Goal: Task Accomplishment & Management: Use online tool/utility

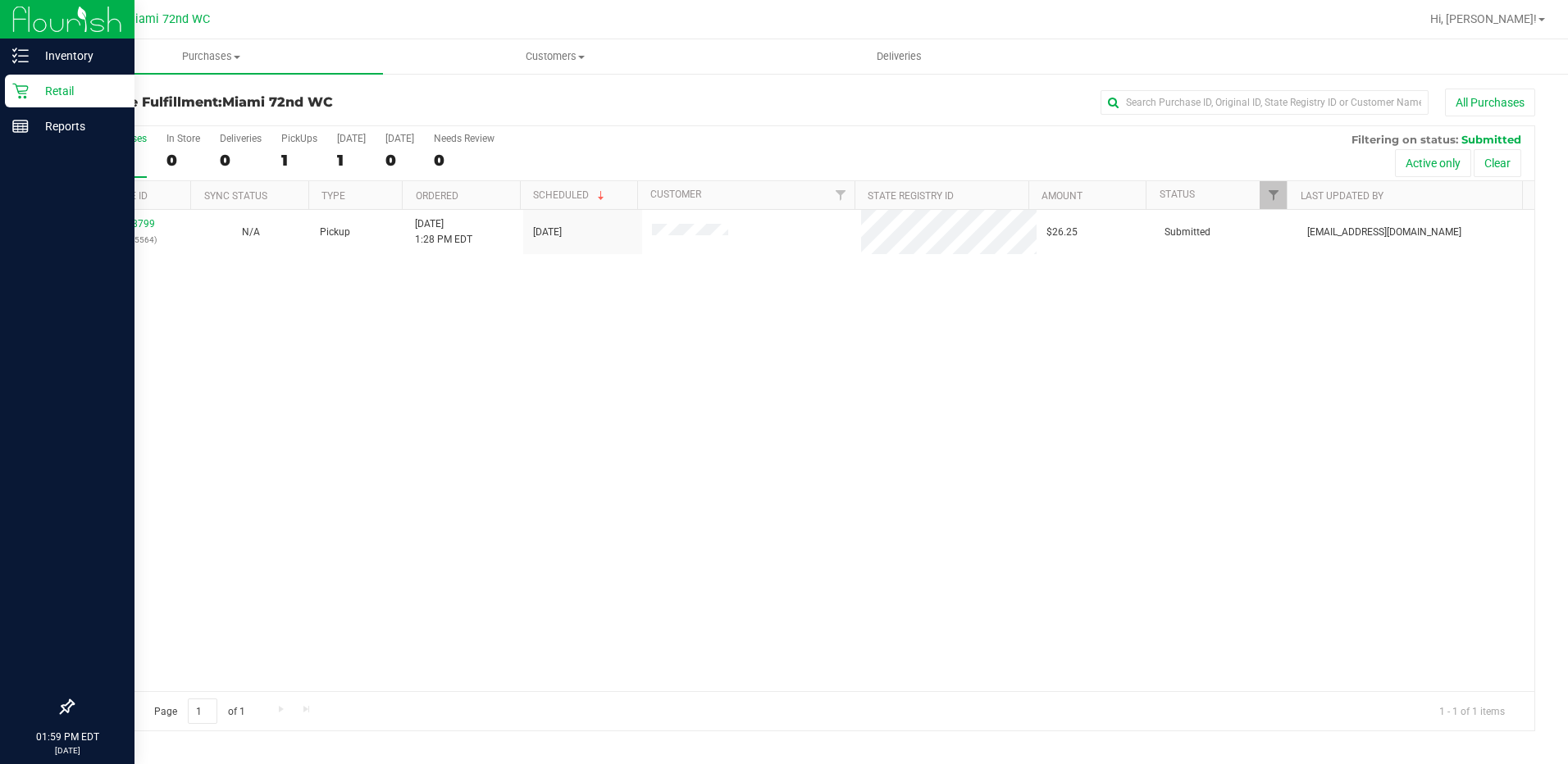
click at [20, 102] on div "Retail" at bounding box center [70, 90] width 130 height 32
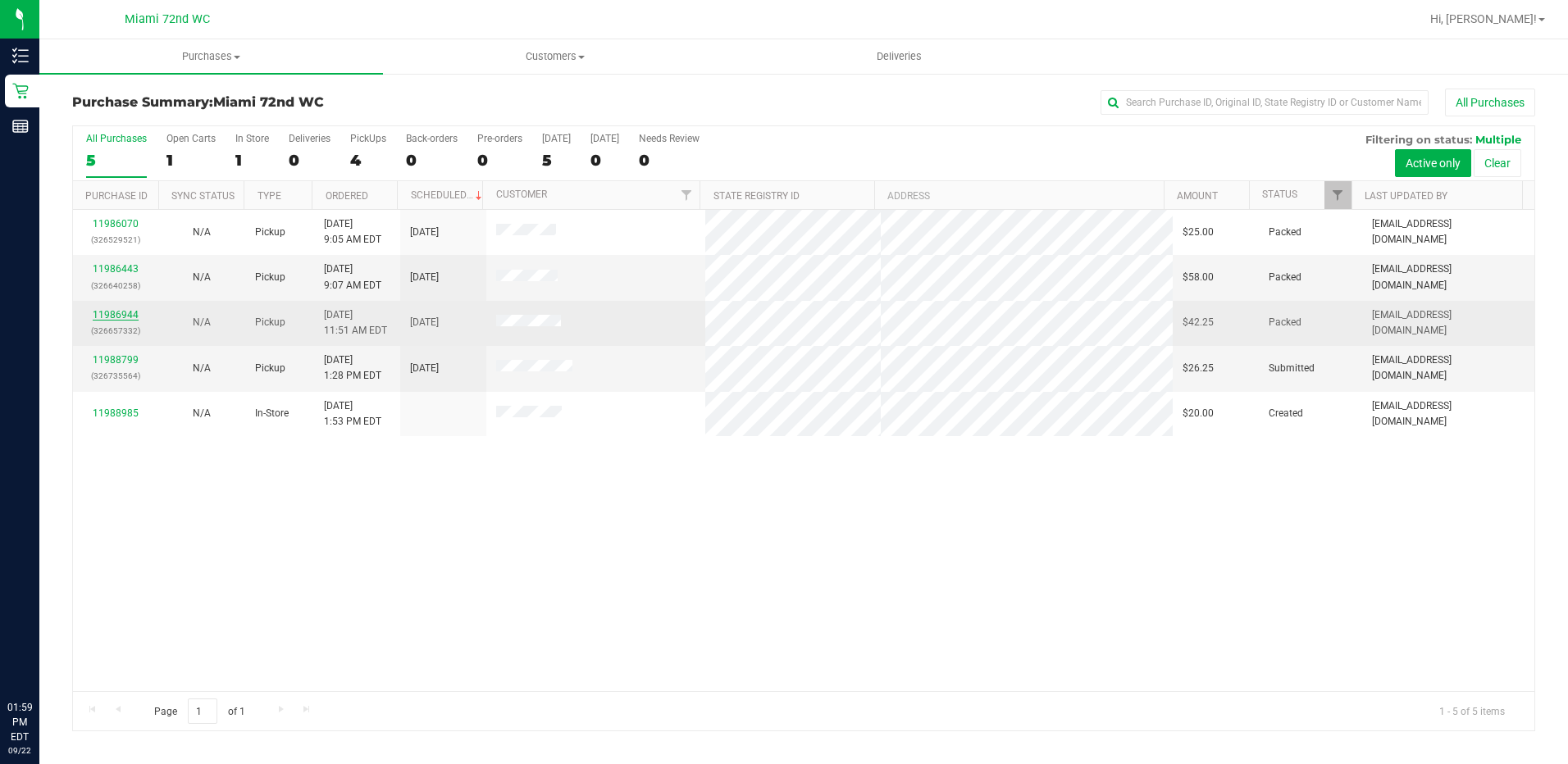
click at [112, 313] on link "11986944" at bounding box center [116, 314] width 46 height 11
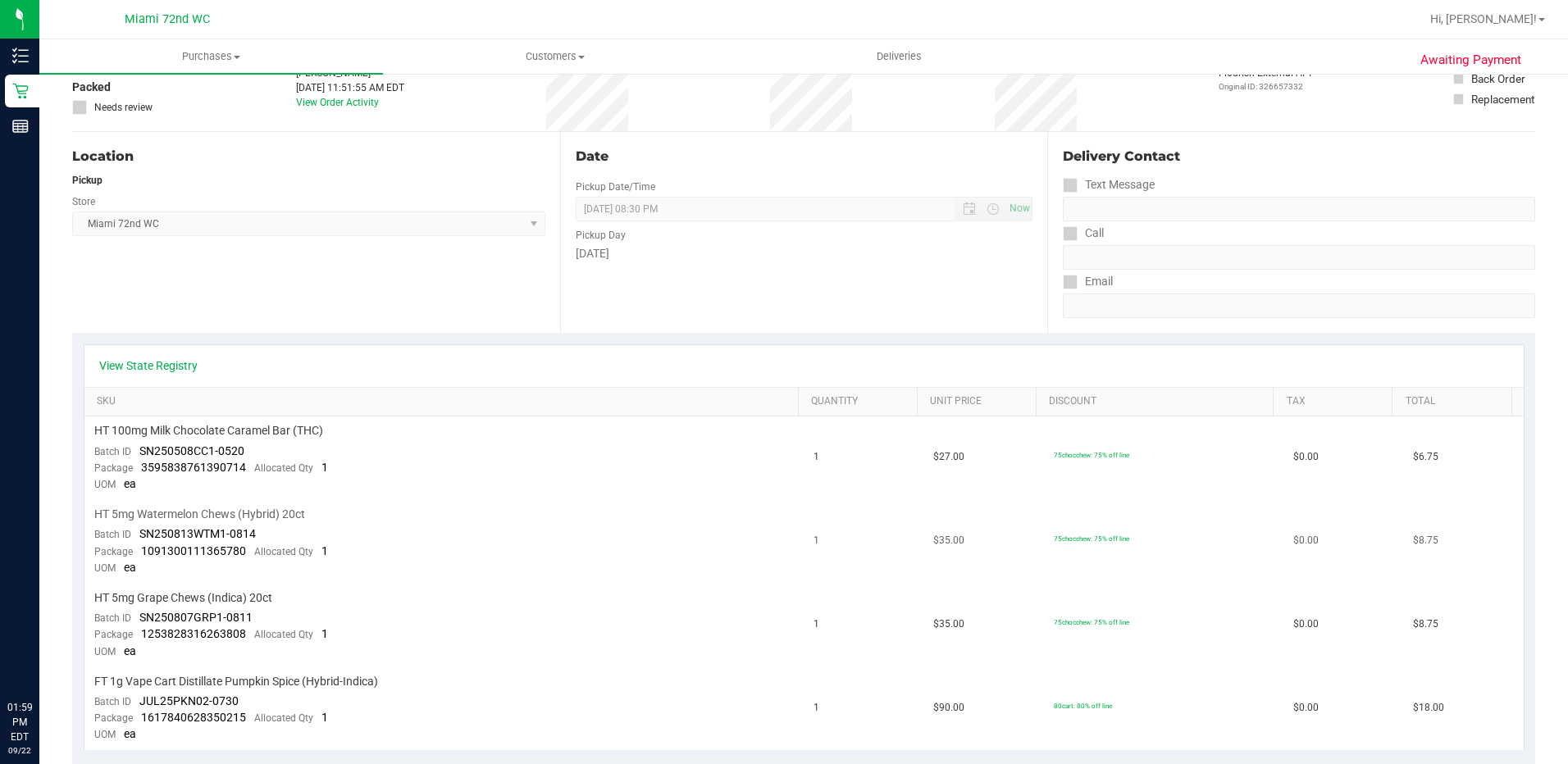
scroll to position [328, 0]
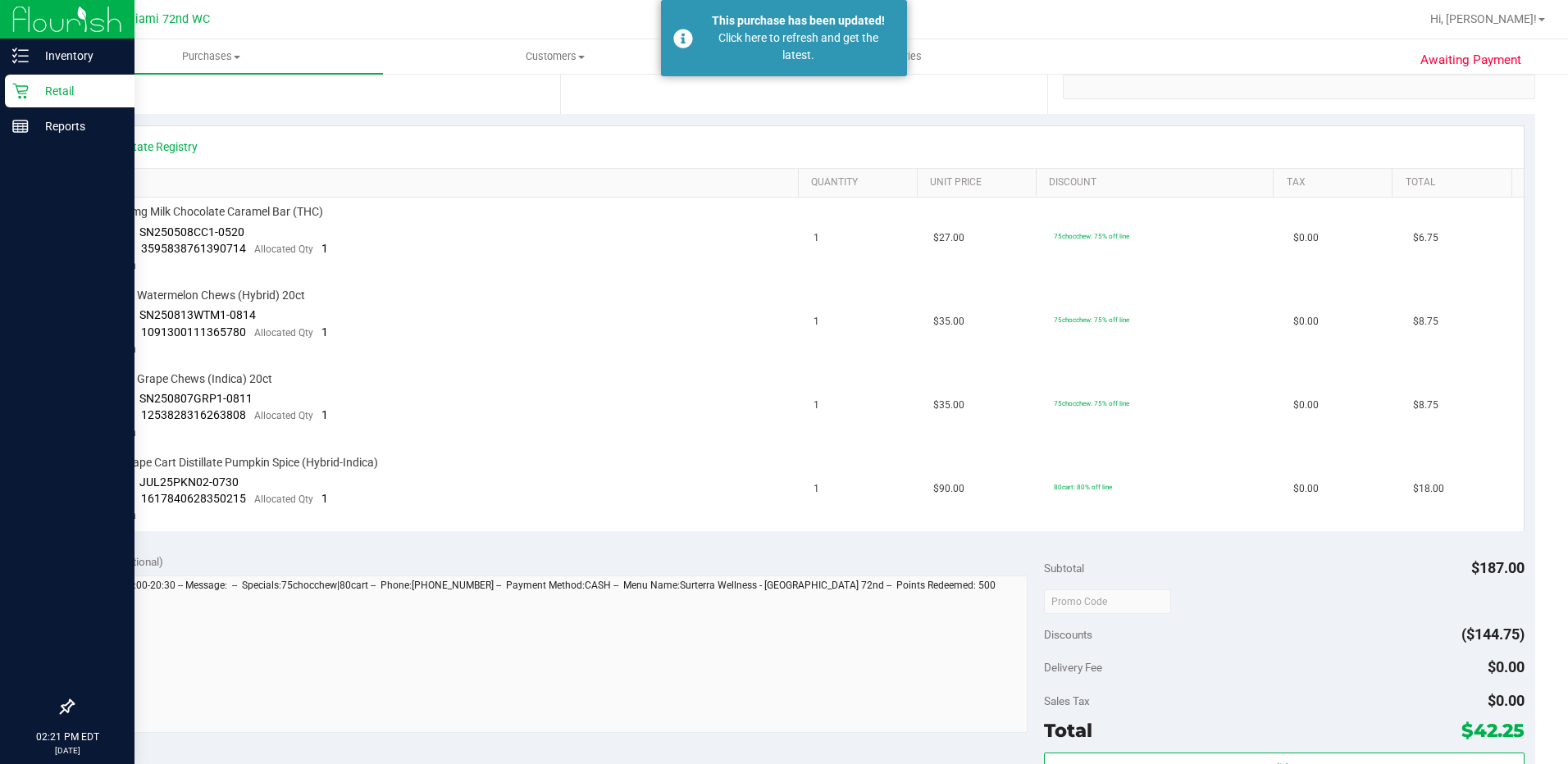
click at [51, 84] on p "Retail" at bounding box center [78, 91] width 98 height 19
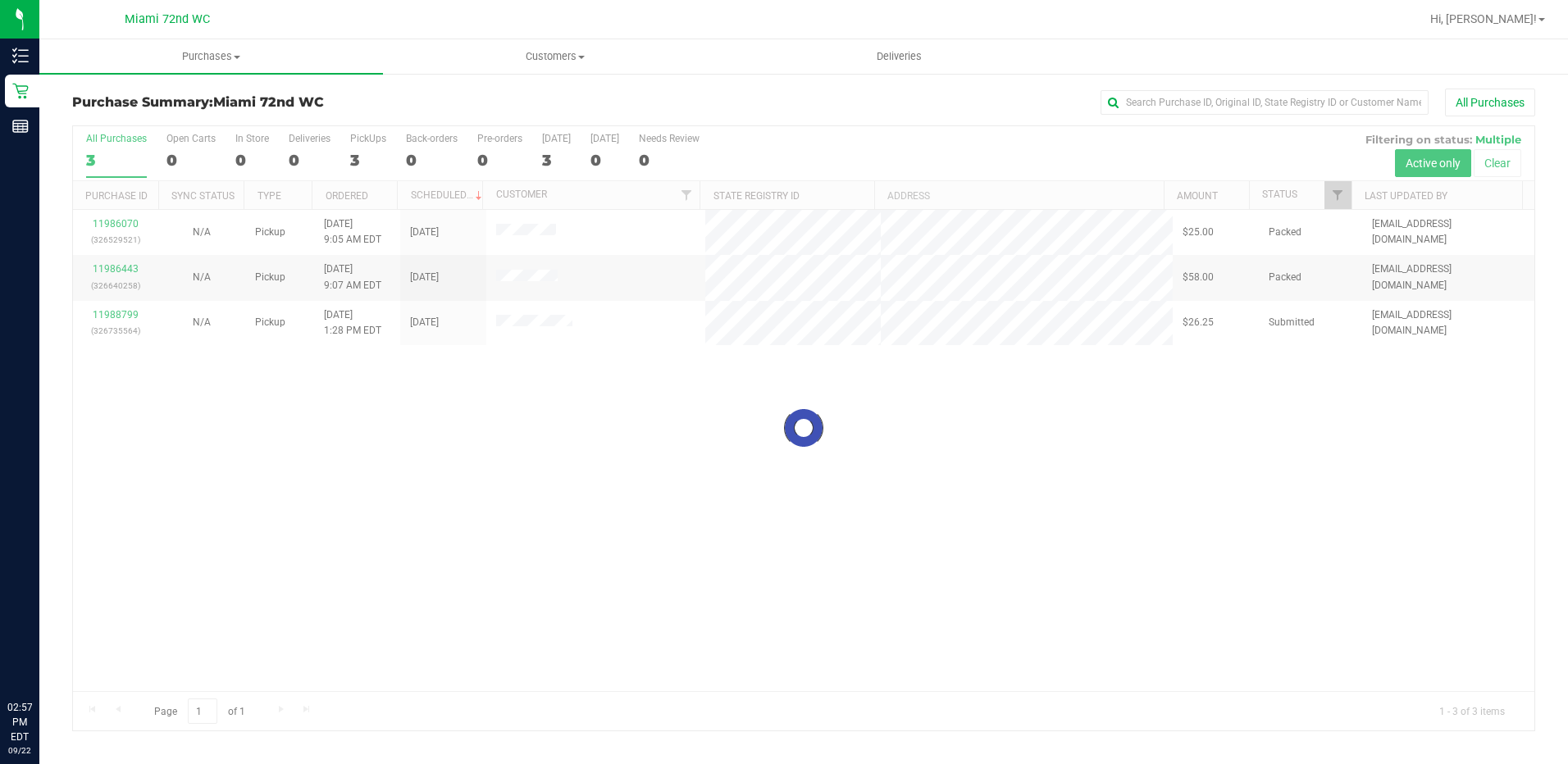
click at [118, 316] on div at bounding box center [803, 428] width 1461 height 604
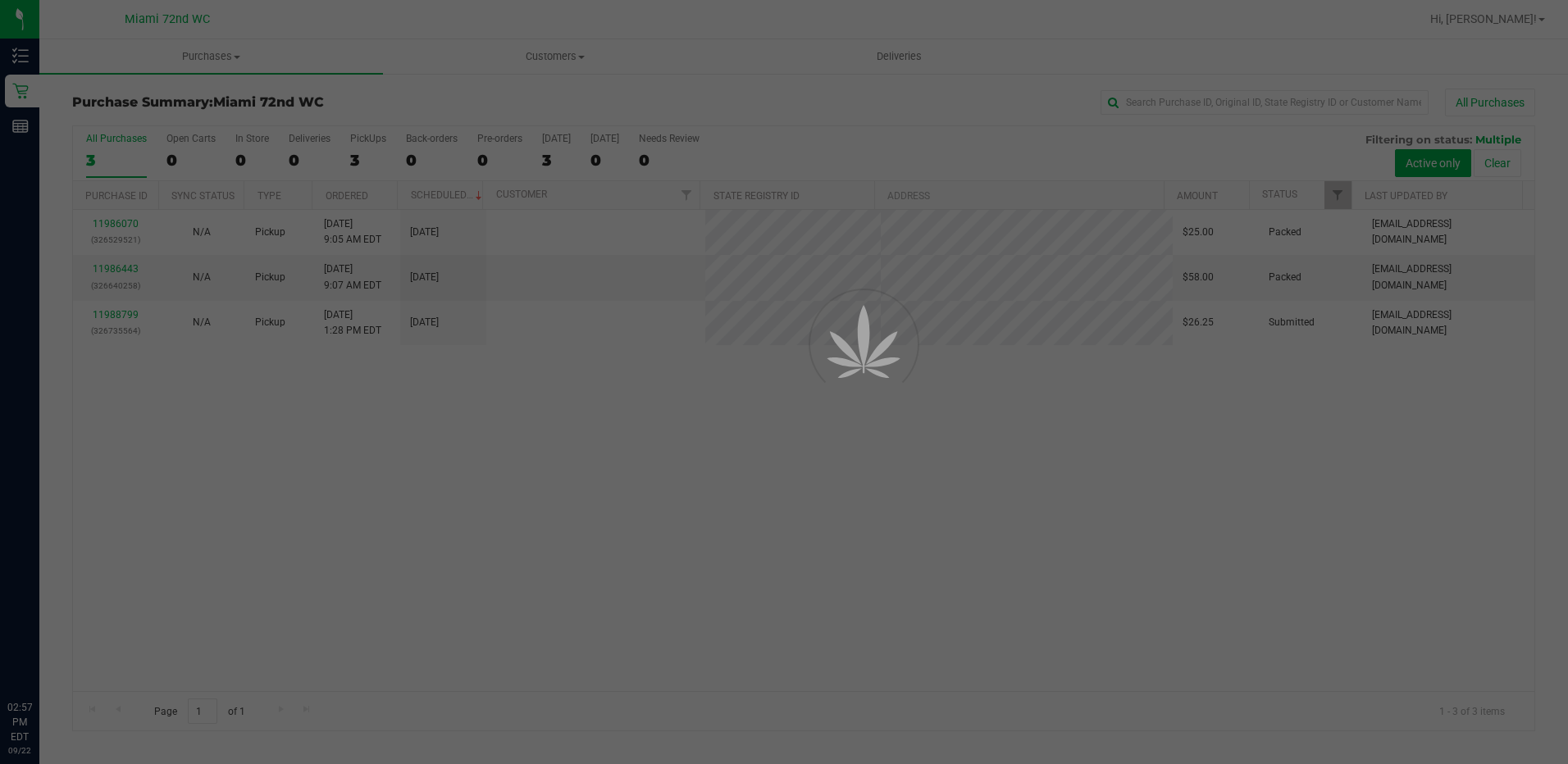
click at [118, 316] on div at bounding box center [784, 382] width 1568 height 764
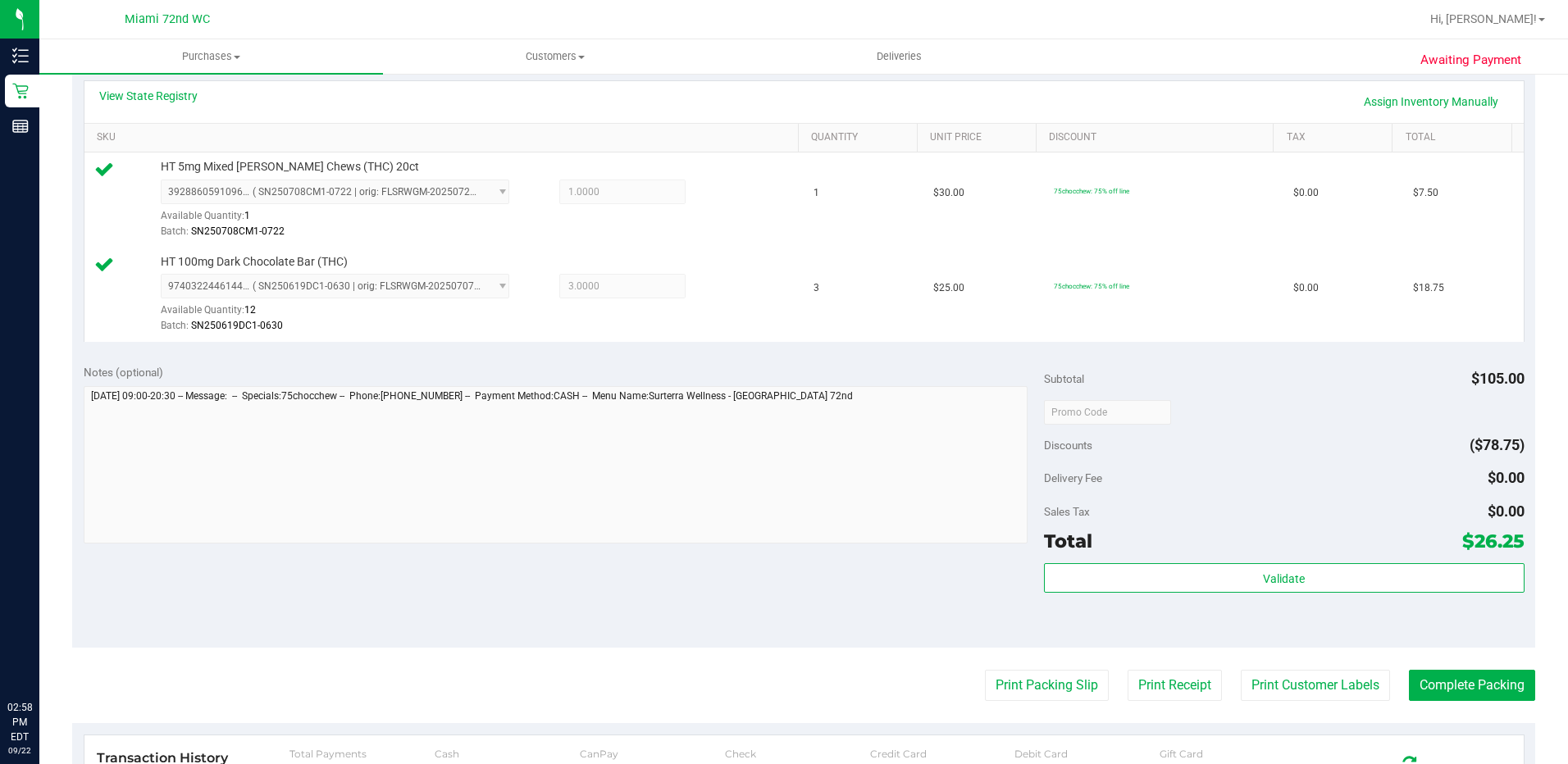
scroll to position [671, 0]
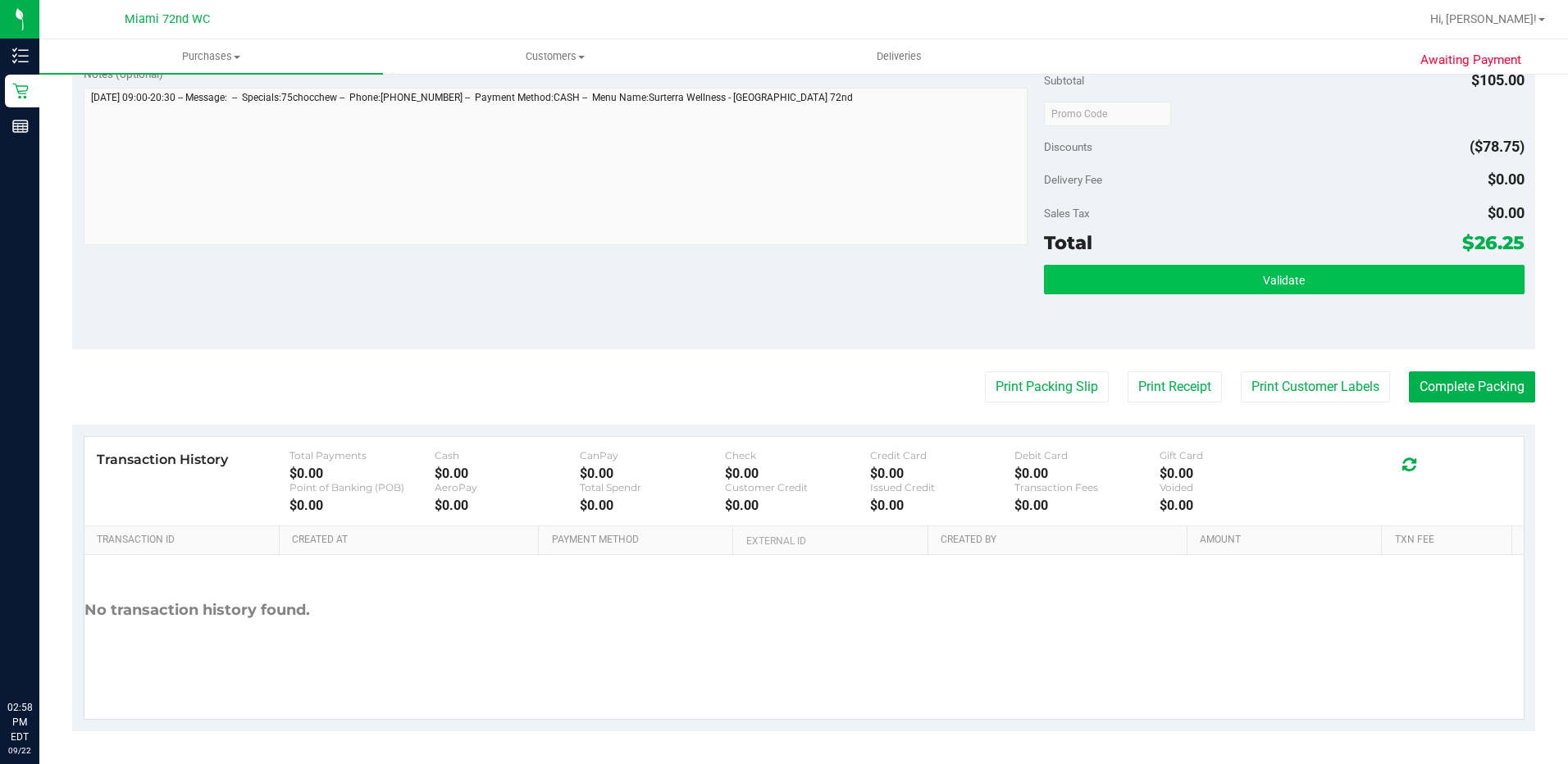
click at [1234, 286] on button "Validate" at bounding box center [1284, 280] width 481 height 30
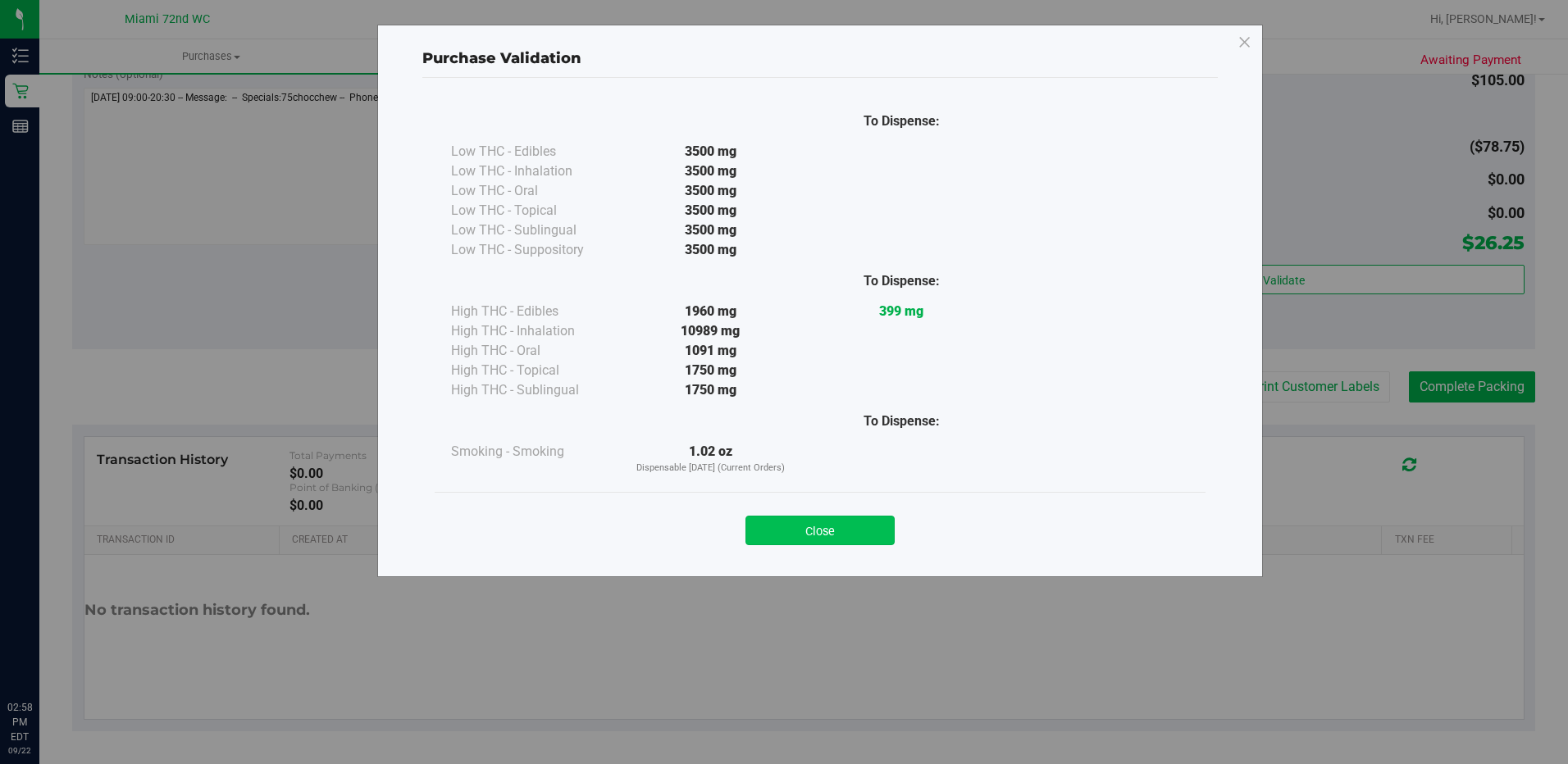
click at [845, 518] on button "Close" at bounding box center [820, 530] width 149 height 30
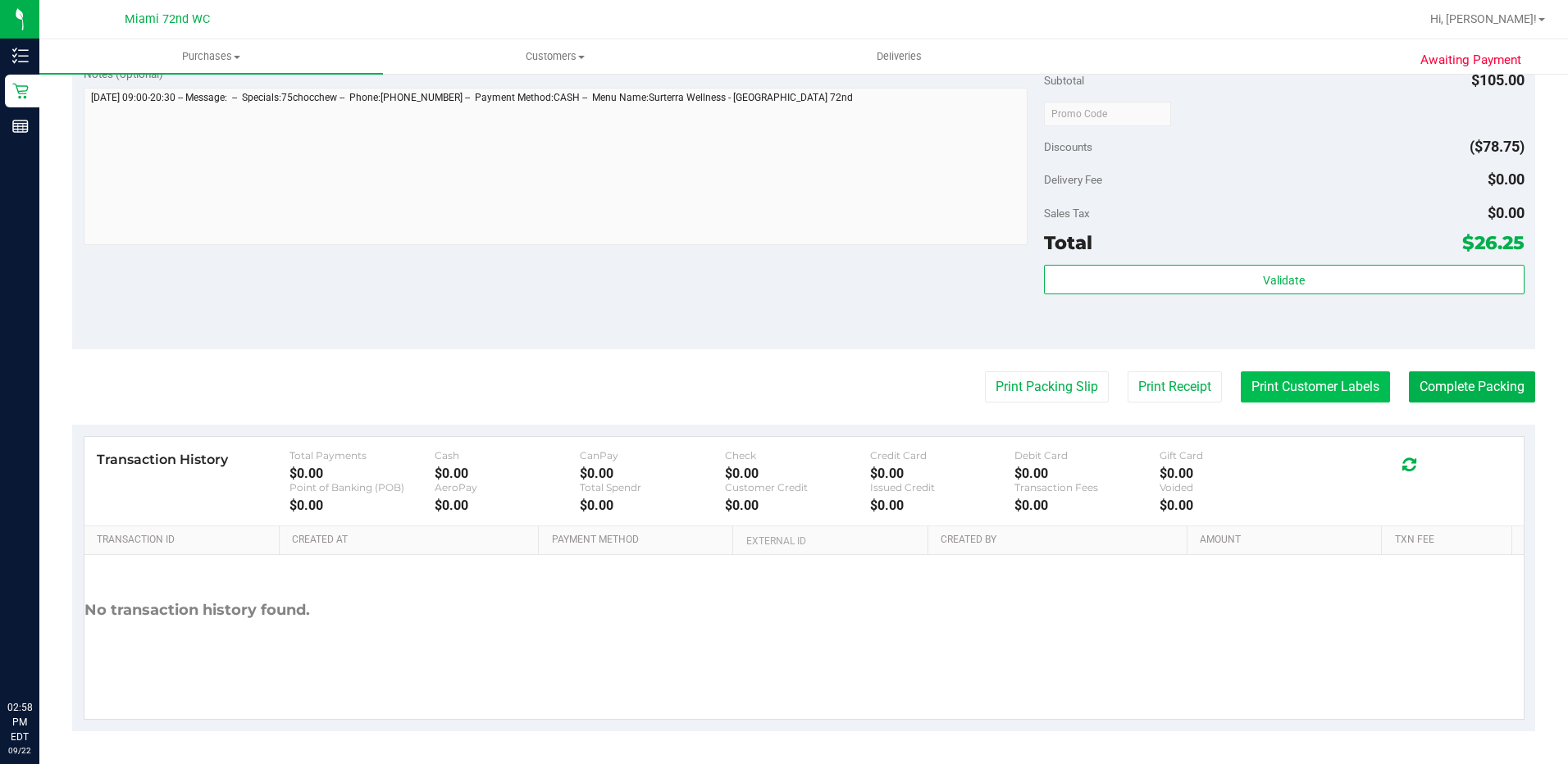
click at [1295, 392] on button "Print Customer Labels" at bounding box center [1315, 387] width 149 height 32
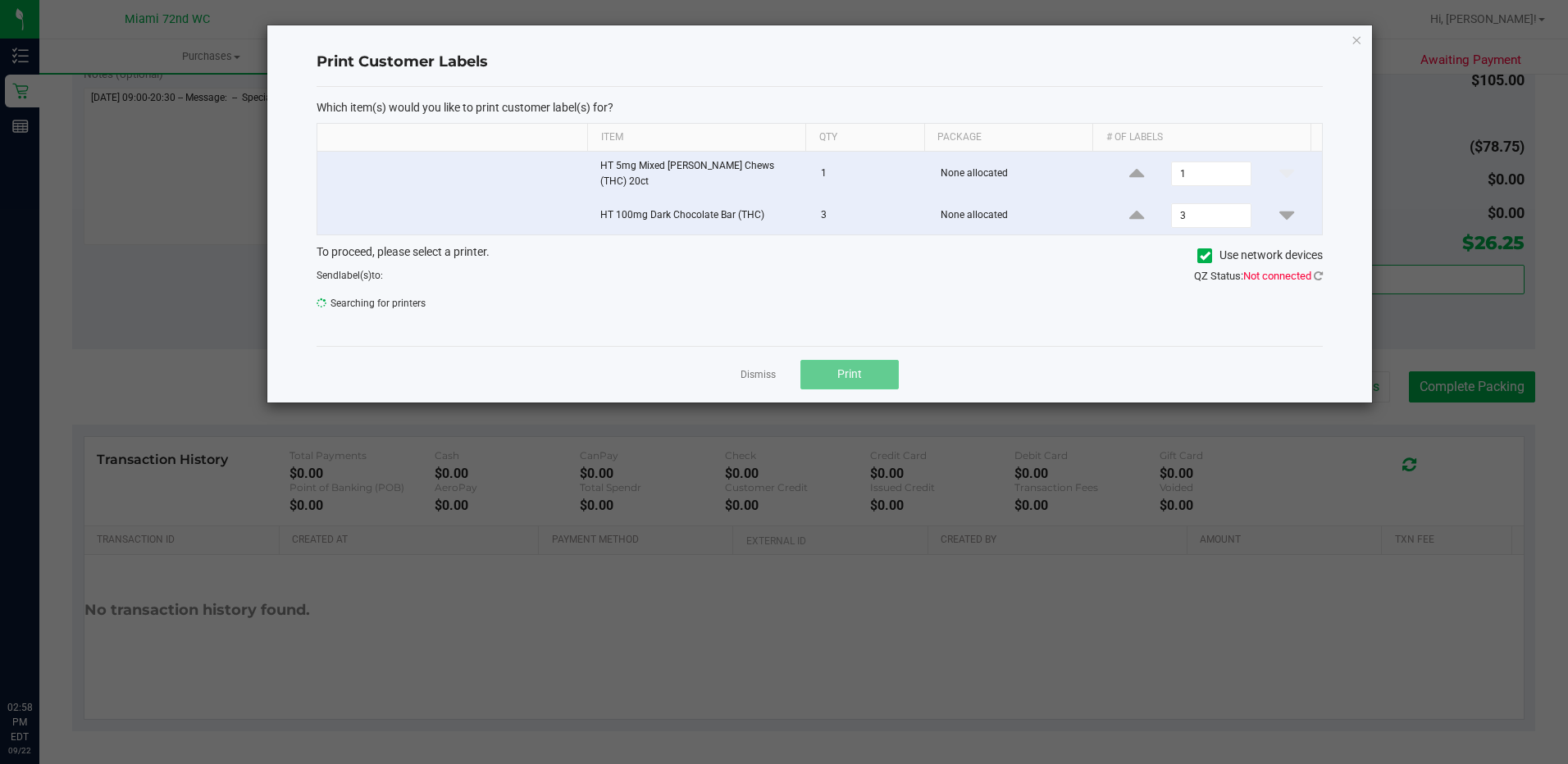
click at [863, 360] on button "Print" at bounding box center [849, 375] width 98 height 30
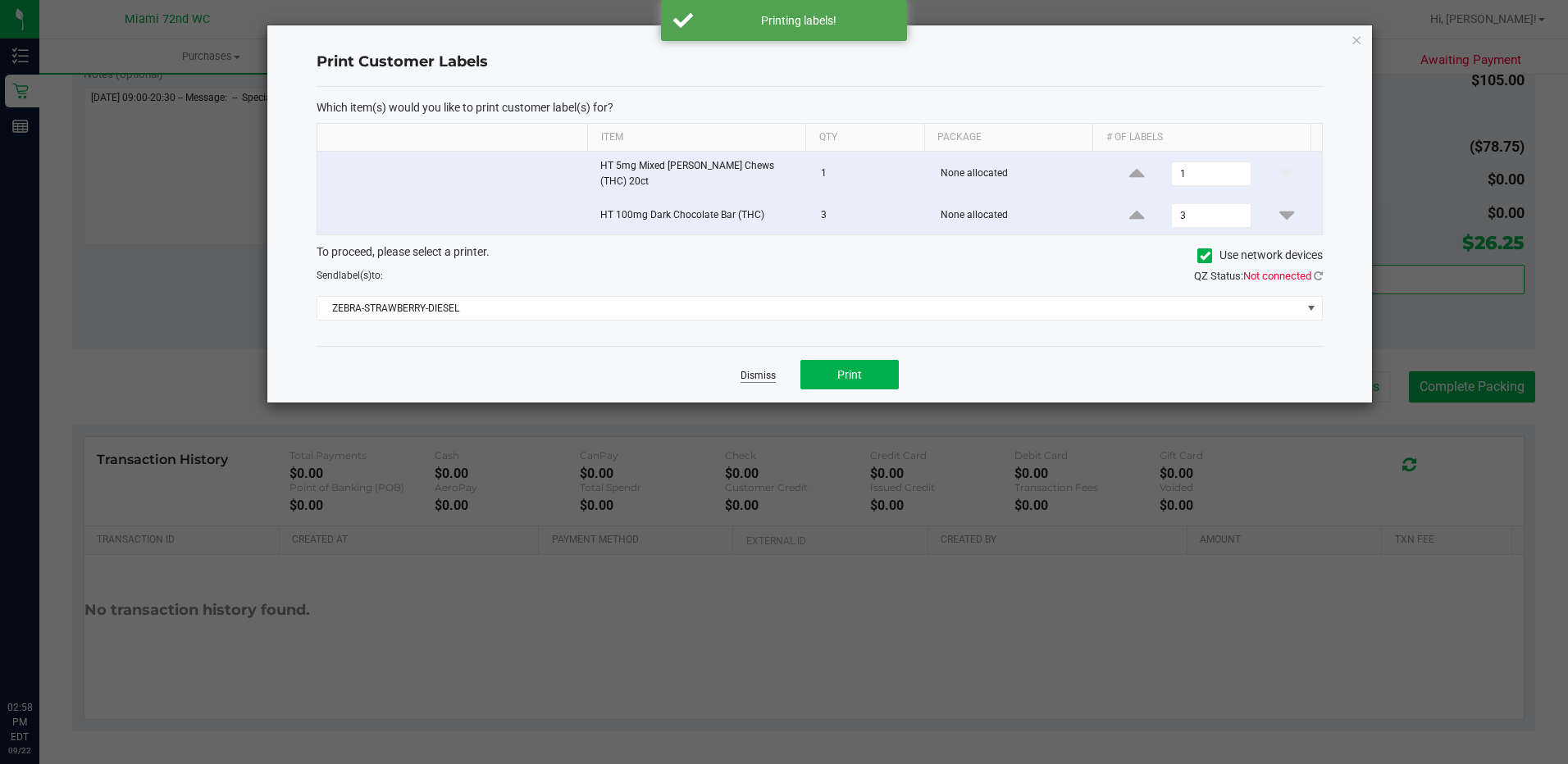
click at [749, 372] on link "Dismiss" at bounding box center [758, 376] width 35 height 14
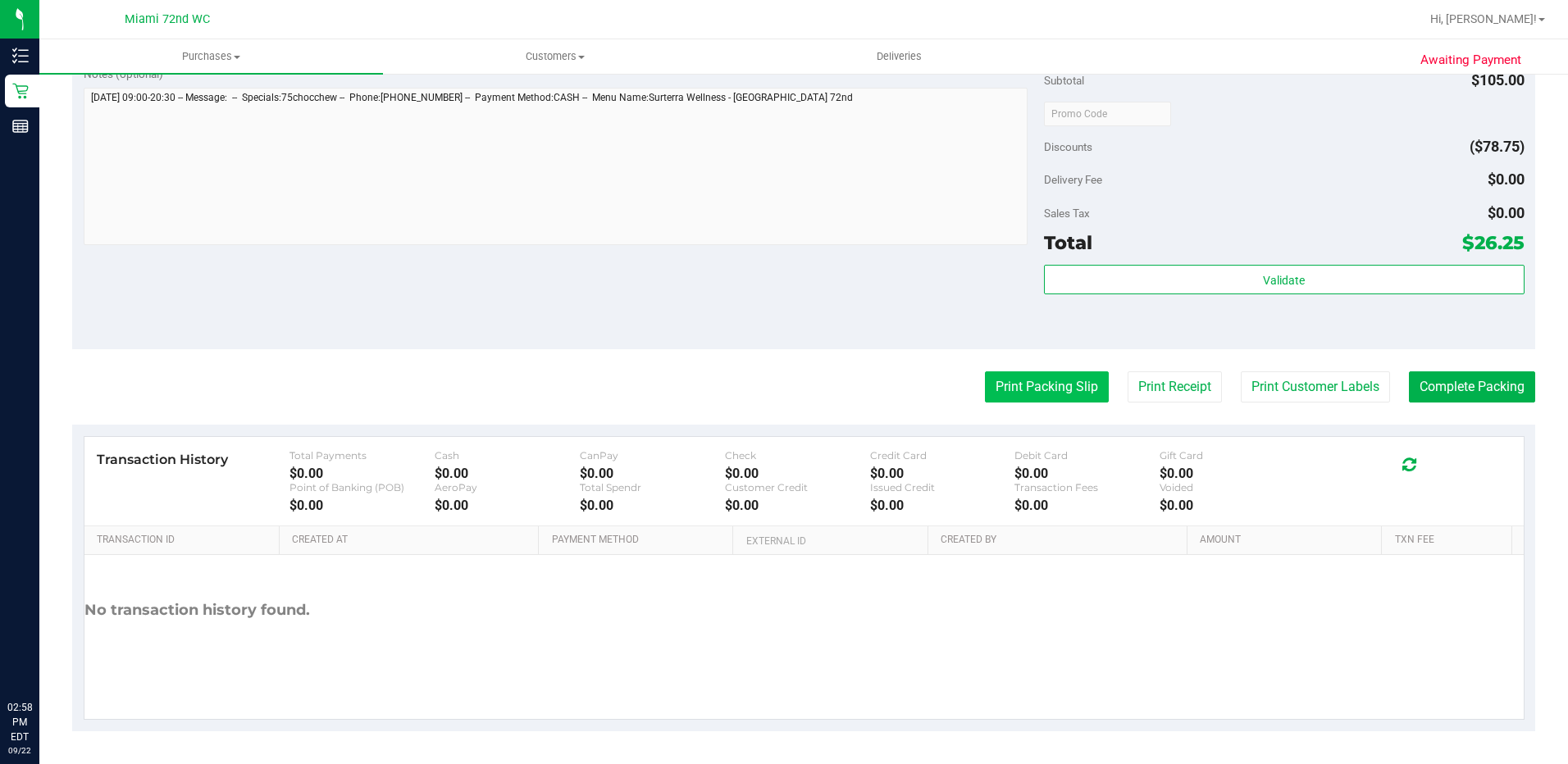
click at [1021, 384] on button "Print Packing Slip" at bounding box center [1046, 387] width 123 height 32
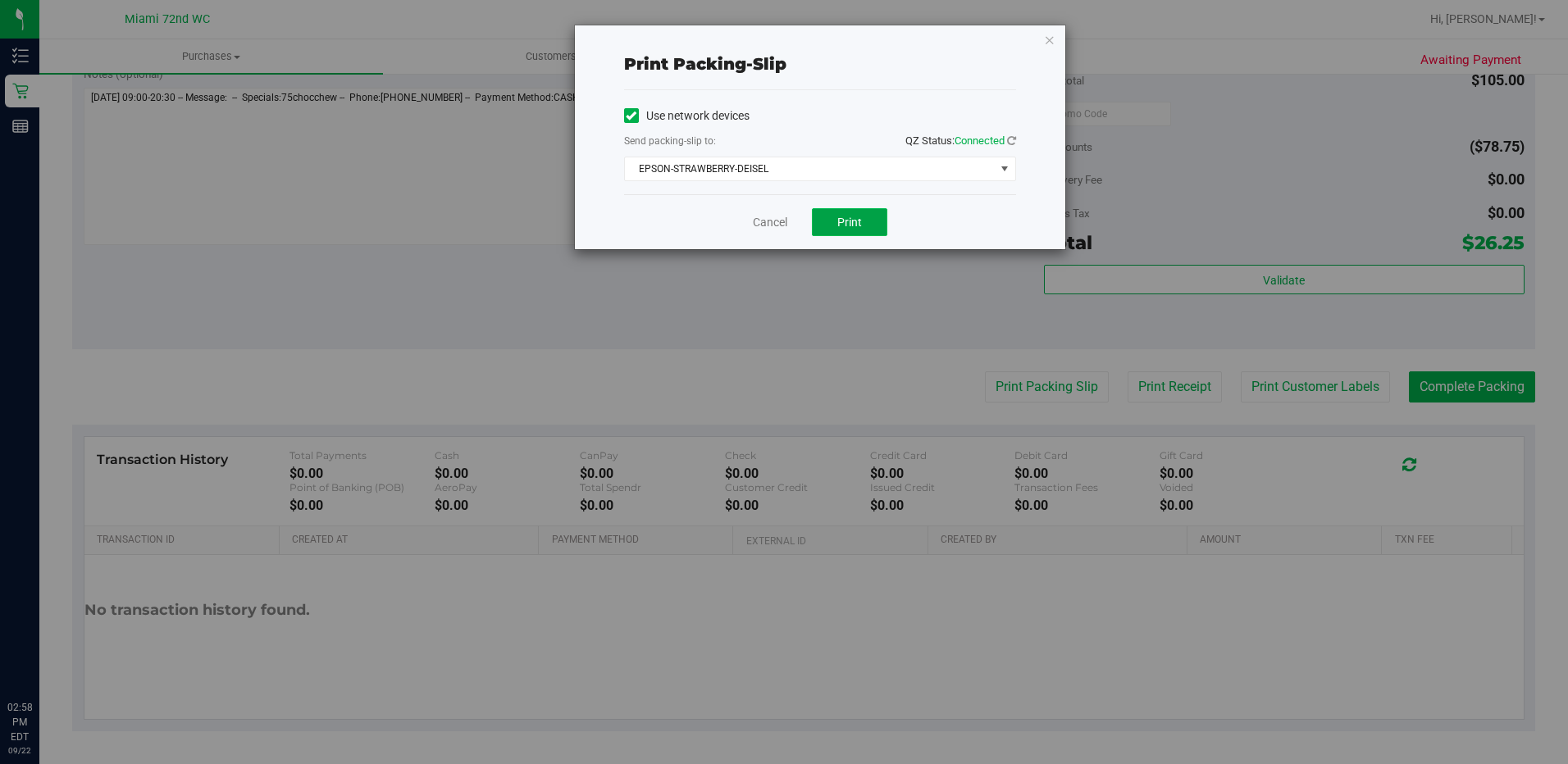
click at [858, 221] on span "Print" at bounding box center [849, 221] width 25 height 13
click at [769, 219] on link "Cancel" at bounding box center [770, 222] width 34 height 18
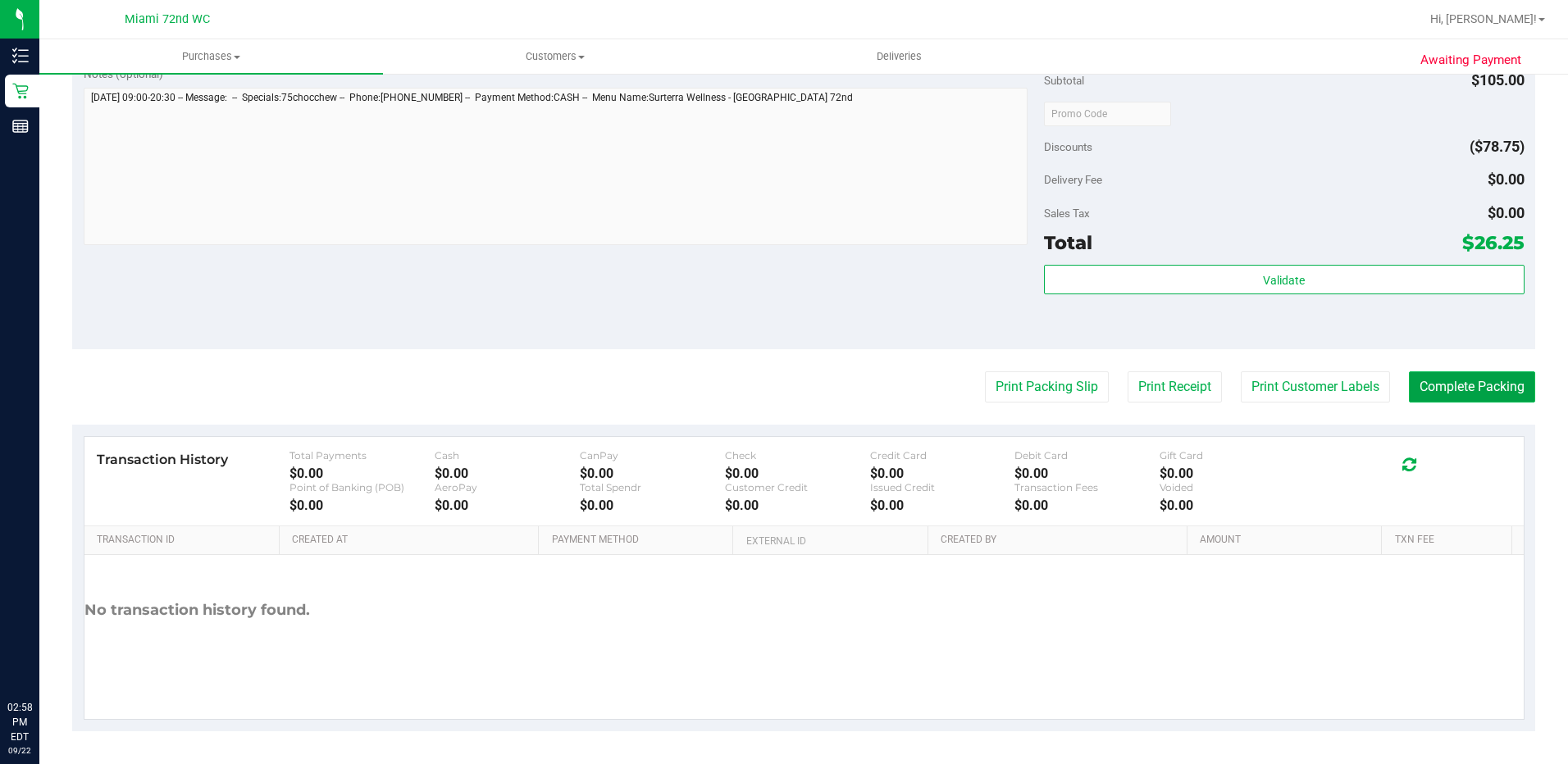
click at [1485, 389] on button "Complete Packing" at bounding box center [1472, 387] width 126 height 32
